Goal: Communication & Community: Answer question/provide support

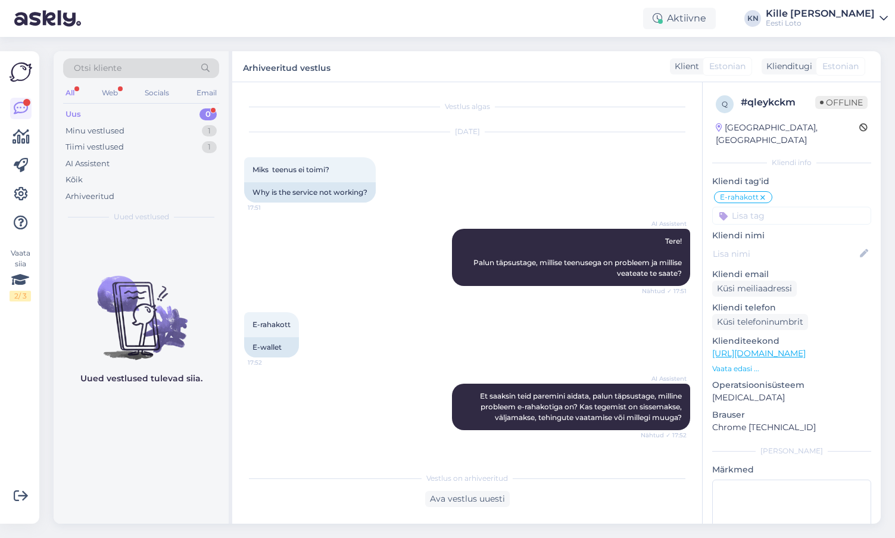
click at [150, 114] on div "Uus 0" at bounding box center [141, 114] width 156 height 17
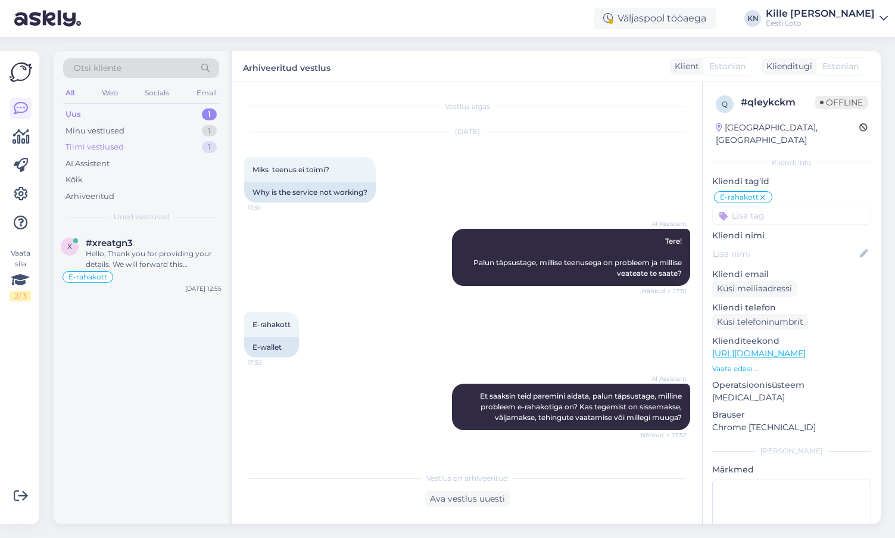
click at [127, 141] on div "Tiimi vestlused 1" at bounding box center [141, 147] width 156 height 17
click at [128, 134] on div "Minu vestlused 1" at bounding box center [141, 131] width 156 height 17
click at [180, 259] on div "Kontrollimiseks teatage palun ka enda isikukood." at bounding box center [154, 258] width 136 height 21
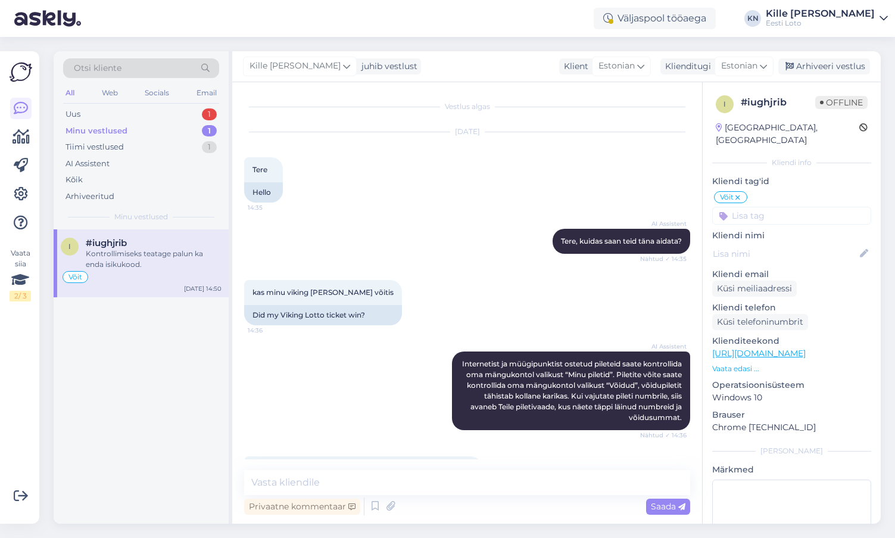
scroll to position [491, 0]
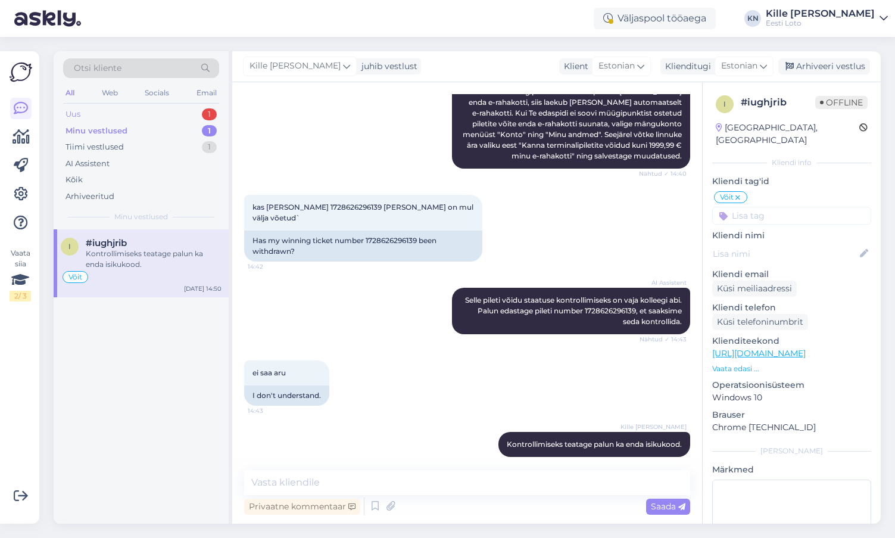
click at [138, 118] on div "Uus 1" at bounding box center [141, 114] width 156 height 17
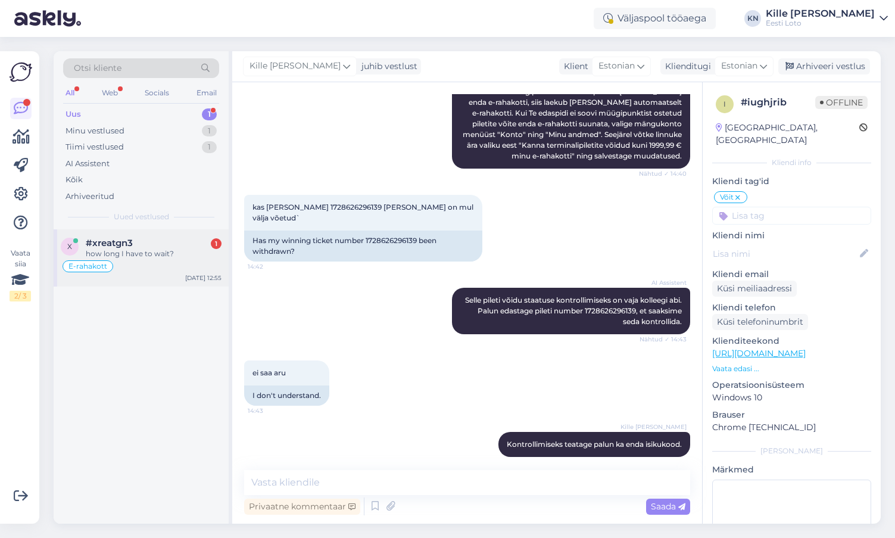
click at [157, 274] on div "x #xreatgn3 1 how long I have to wait? E-rahakott [DATE] 12:55" at bounding box center [141, 257] width 175 height 57
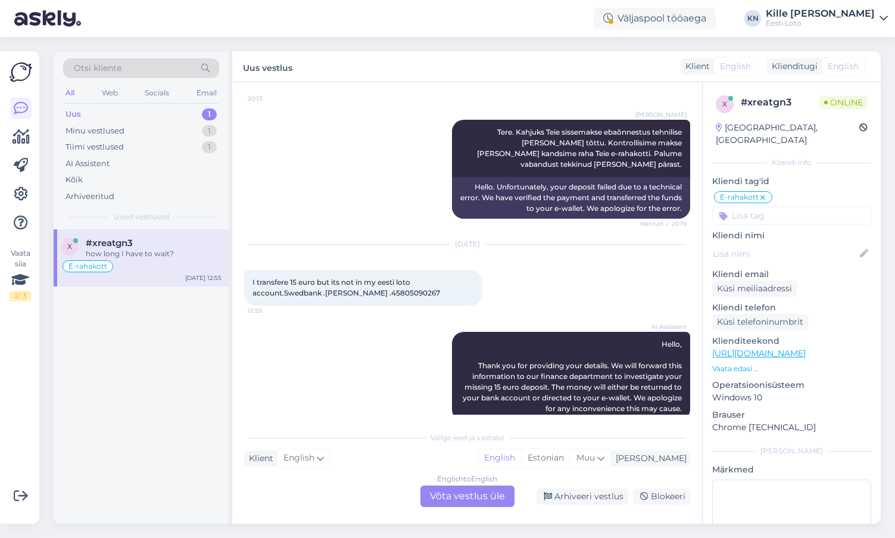
scroll to position [2165, 0]
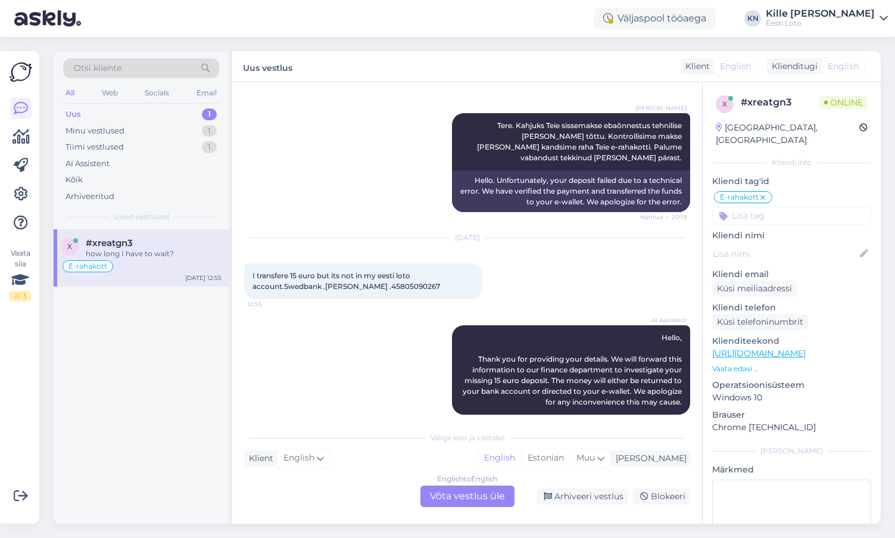
click at [466, 494] on div "English to English Võta vestlus üle" at bounding box center [468, 495] width 94 height 21
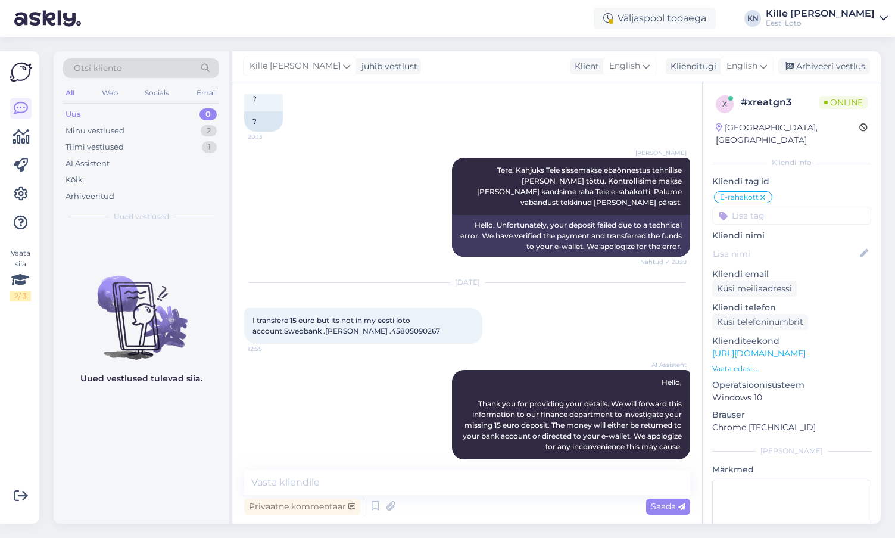
click at [366, 316] on span "I transfere 15 euro but its not in my eesti loto account.Swedbank .[PERSON_NAME…" at bounding box center [347, 326] width 188 height 20
copy span "Levsina"
click at [394, 316] on span "I transfere 15 euro but its not in my eesti loto account.Swedbank .[PERSON_NAME…" at bounding box center [347, 326] width 188 height 20
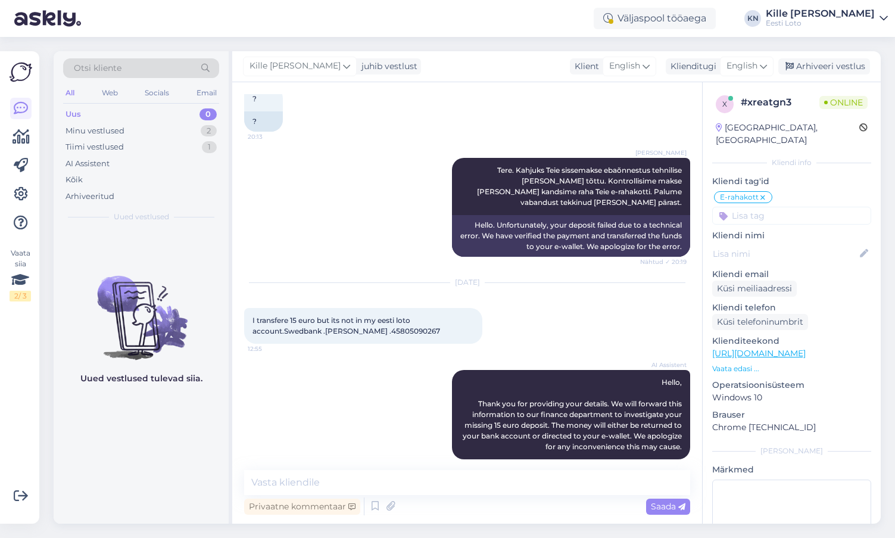
copy span "45805090267"
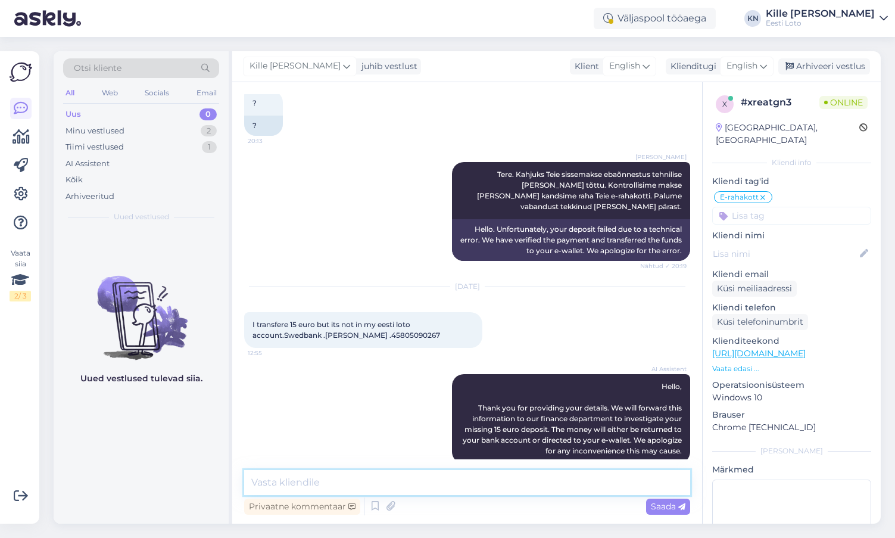
click at [408, 473] on textarea at bounding box center [467, 482] width 446 height 25
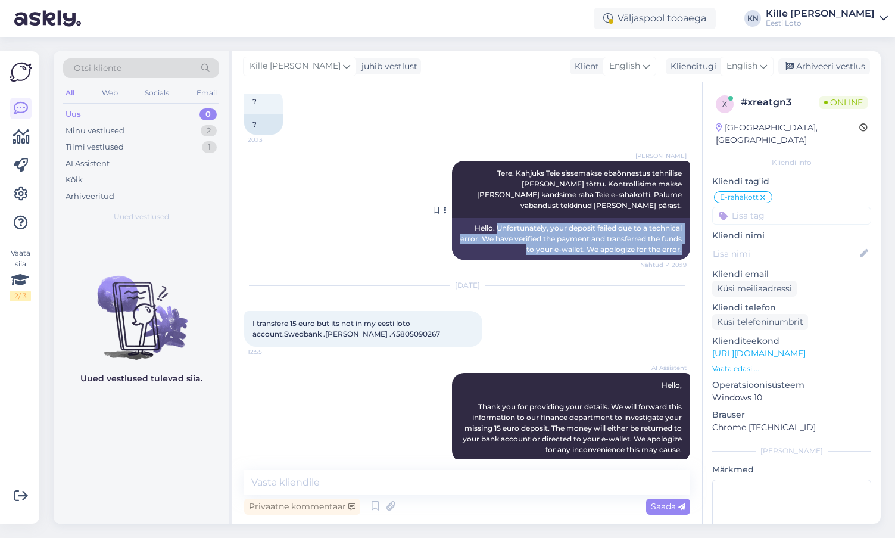
drag, startPoint x: 683, startPoint y: 186, endPoint x: 494, endPoint y: 161, distance: 190.5
click at [494, 218] on div "Hello. Unfortunately, your deposit failed due to a technical error. We have ver…" at bounding box center [571, 239] width 238 height 42
copy div "Unfortunately, your deposit failed due to a technical error. We have verified t…"
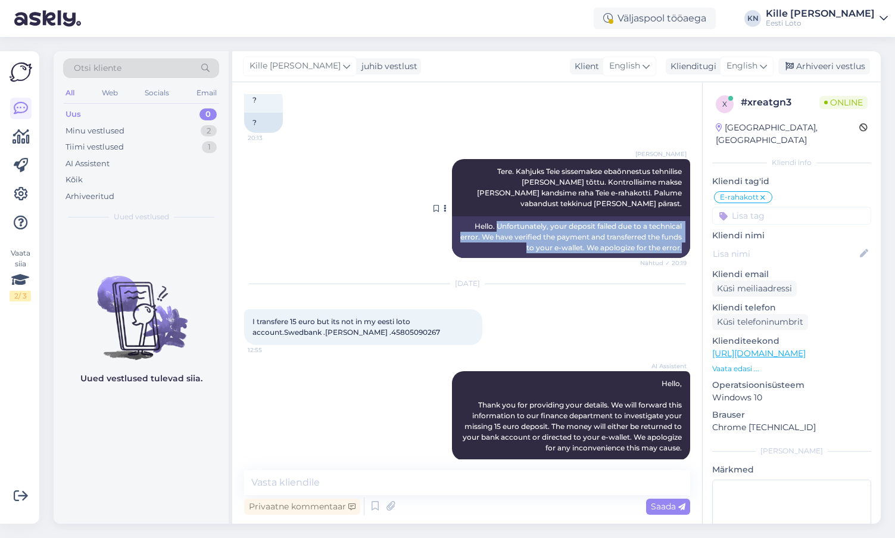
copy div "Unfortunately, your deposit failed due to a technical error. We have verified t…"
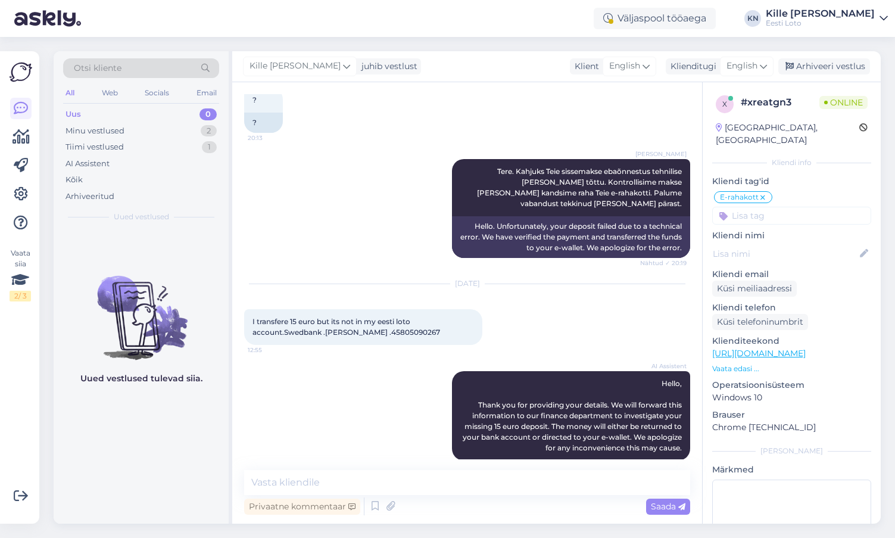
drag, startPoint x: 408, startPoint y: 466, endPoint x: 407, endPoint y: 472, distance: 6.7
click at [408, 466] on div "Vestlus algas [DATE] I add money from my swed bank account but a don't see them…" at bounding box center [467, 302] width 470 height 441
click at [407, 473] on textarea at bounding box center [467, 482] width 446 height 25
paste textarea "Unfortunately, your deposit failed due to a technical error. We have verified t…"
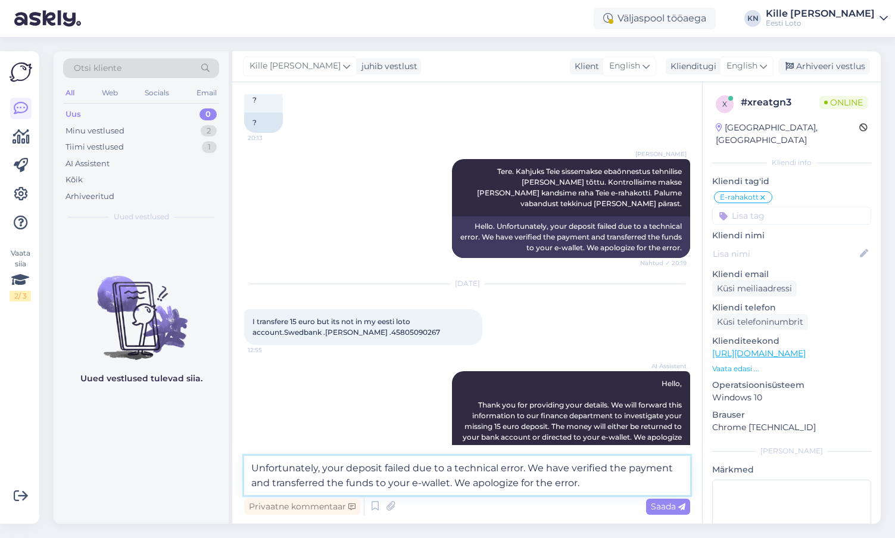
drag, startPoint x: 587, startPoint y: 481, endPoint x: 455, endPoint y: 484, distance: 132.3
click at [455, 484] on textarea "Unfortunately, your deposit failed due to a technical error. We have verified t…" at bounding box center [467, 475] width 446 height 39
drag, startPoint x: 527, startPoint y: 468, endPoint x: 223, endPoint y: 470, distance: 304.4
click at [244, 470] on textarea "Unfortunately, your deposit failed due to a technical error. We have verified t…" at bounding box center [467, 475] width 446 height 39
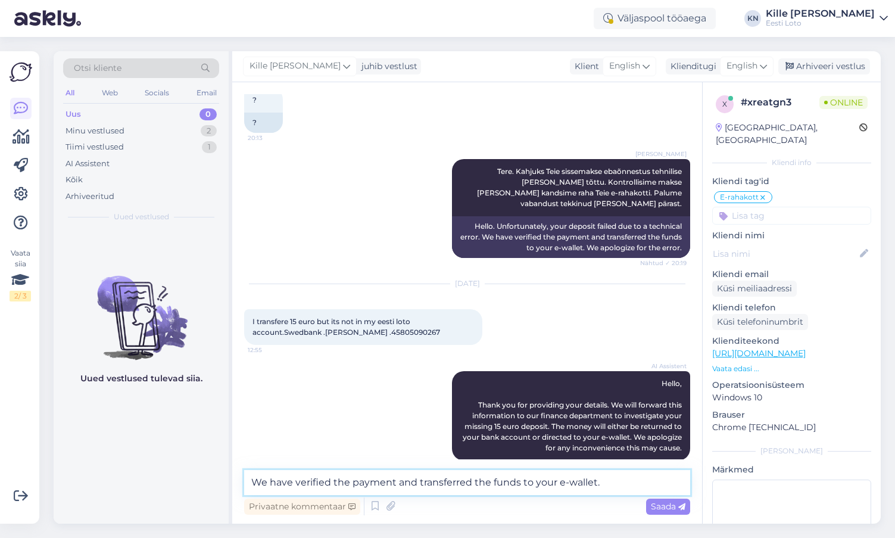
click at [326, 484] on textarea "We have verified the payment and transferred the funds to your e-wallet." at bounding box center [467, 482] width 446 height 25
click at [426, 485] on textarea "We checked the payment and transferred the funds to your e-wallet." at bounding box center [467, 482] width 446 height 25
click at [481, 478] on textarea "We checked the payment and transferred the funds to your e-wallet." at bounding box center [467, 482] width 446 height 25
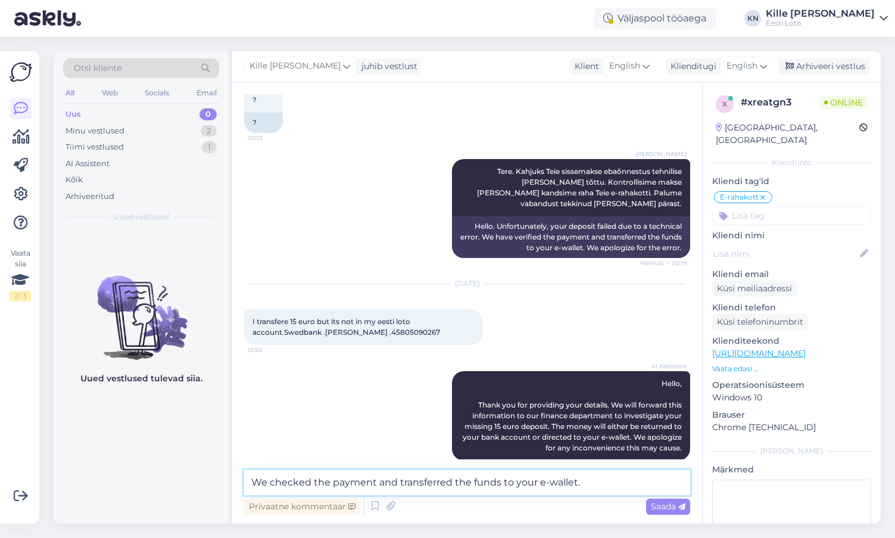
click at [481, 478] on textarea "We checked the payment and transferred the funds to your e-wallet." at bounding box center [467, 482] width 446 height 25
click at [379, 480] on textarea "We checked the payment and transferred money to your e-wallet." at bounding box center [467, 482] width 446 height 25
click at [612, 481] on textarea "We checked the payment and transferred money to your e-wallet." at bounding box center [467, 482] width 446 height 25
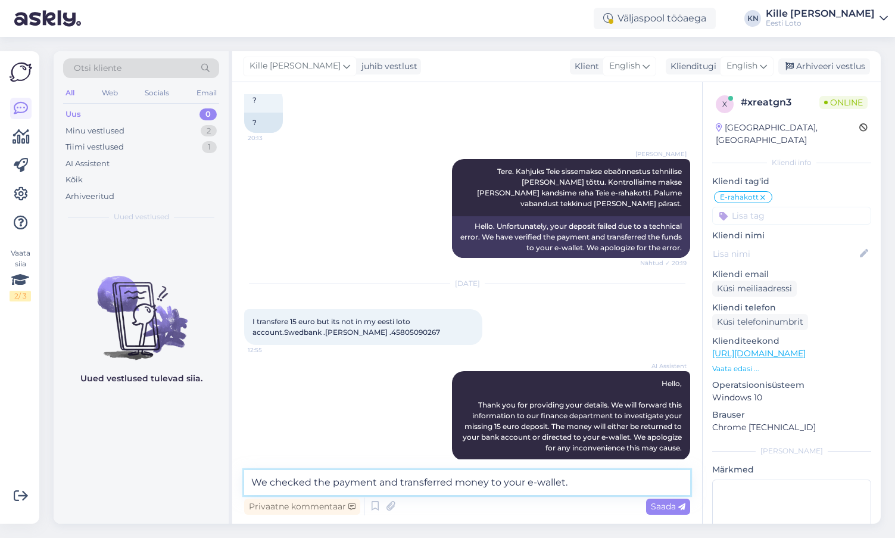
drag, startPoint x: 620, startPoint y: 482, endPoint x: 161, endPoint y: 485, distance: 458.7
click at [244, 487] on textarea "We checked the payment and transferred money to your e-wallet." at bounding box center [467, 482] width 446 height 25
paste textarea "have checked the payment and transferred the money to your e-wallet."
type textarea "We have checked the payment and transferred the money to your e-wallet."
click at [661, 506] on span "Saada" at bounding box center [668, 506] width 35 height 11
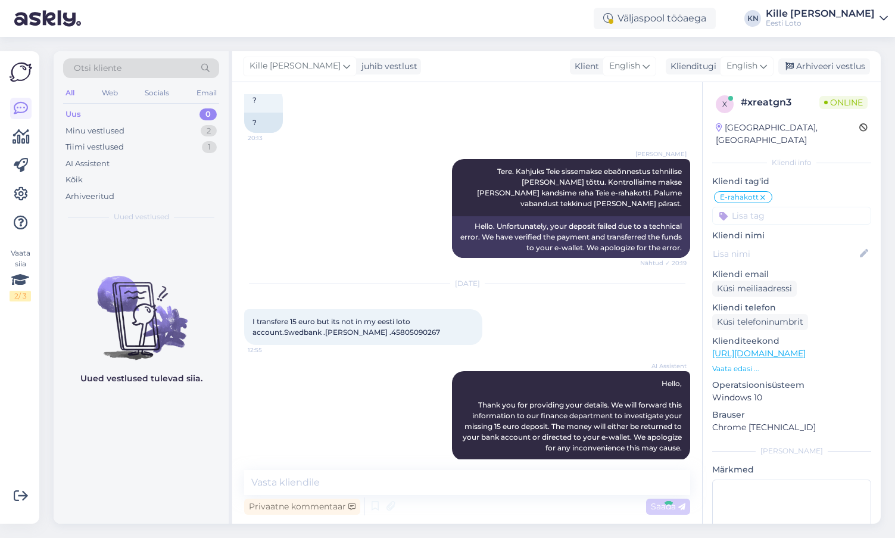
scroll to position [2182, 0]
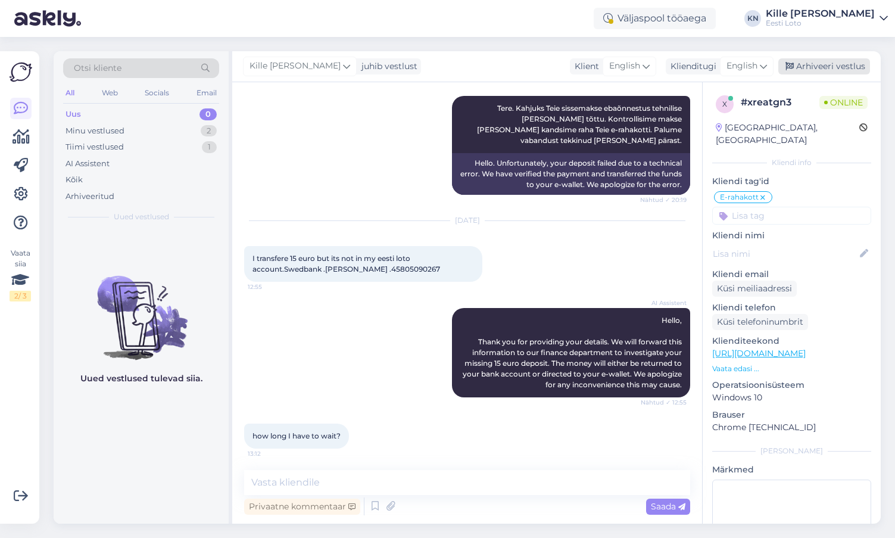
click at [817, 67] on div "Arhiveeri vestlus" at bounding box center [825, 66] width 92 height 16
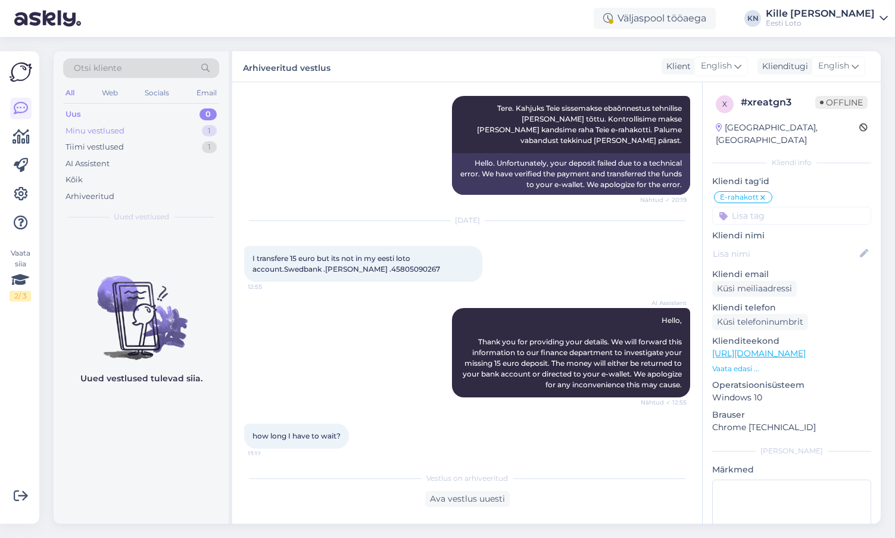
click at [144, 123] on div "Minu vestlused 1" at bounding box center [141, 131] width 156 height 17
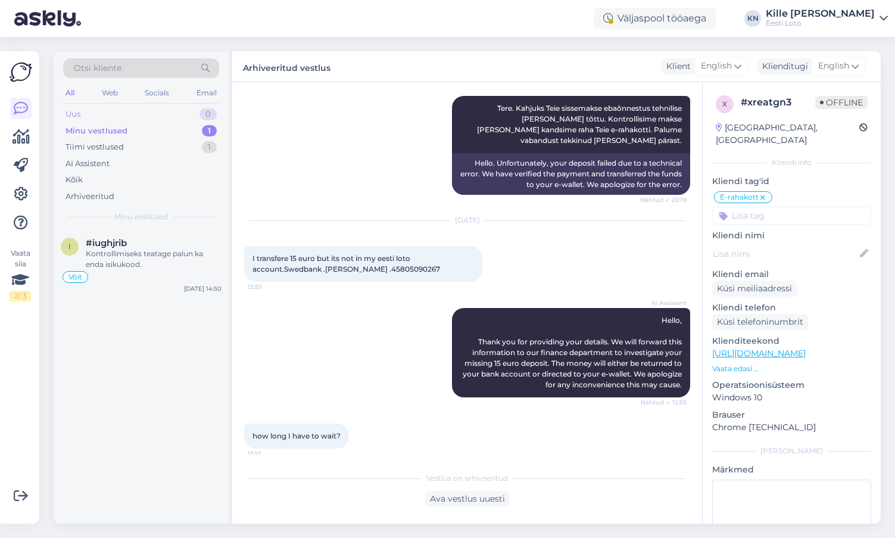
click at [136, 116] on div "Uus 0" at bounding box center [141, 114] width 156 height 17
